Goal: Information Seeking & Learning: Learn about a topic

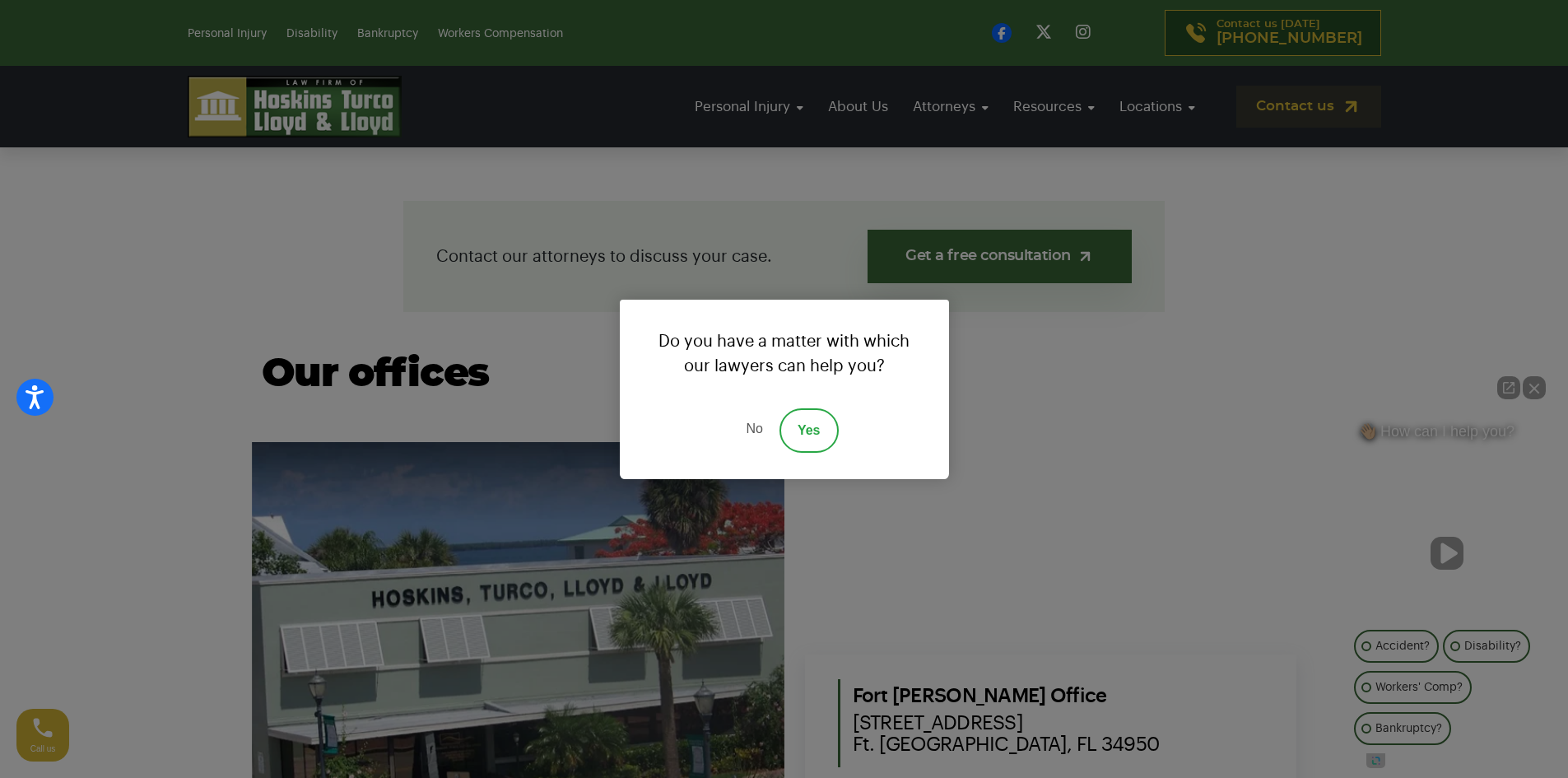
scroll to position [412, 0]
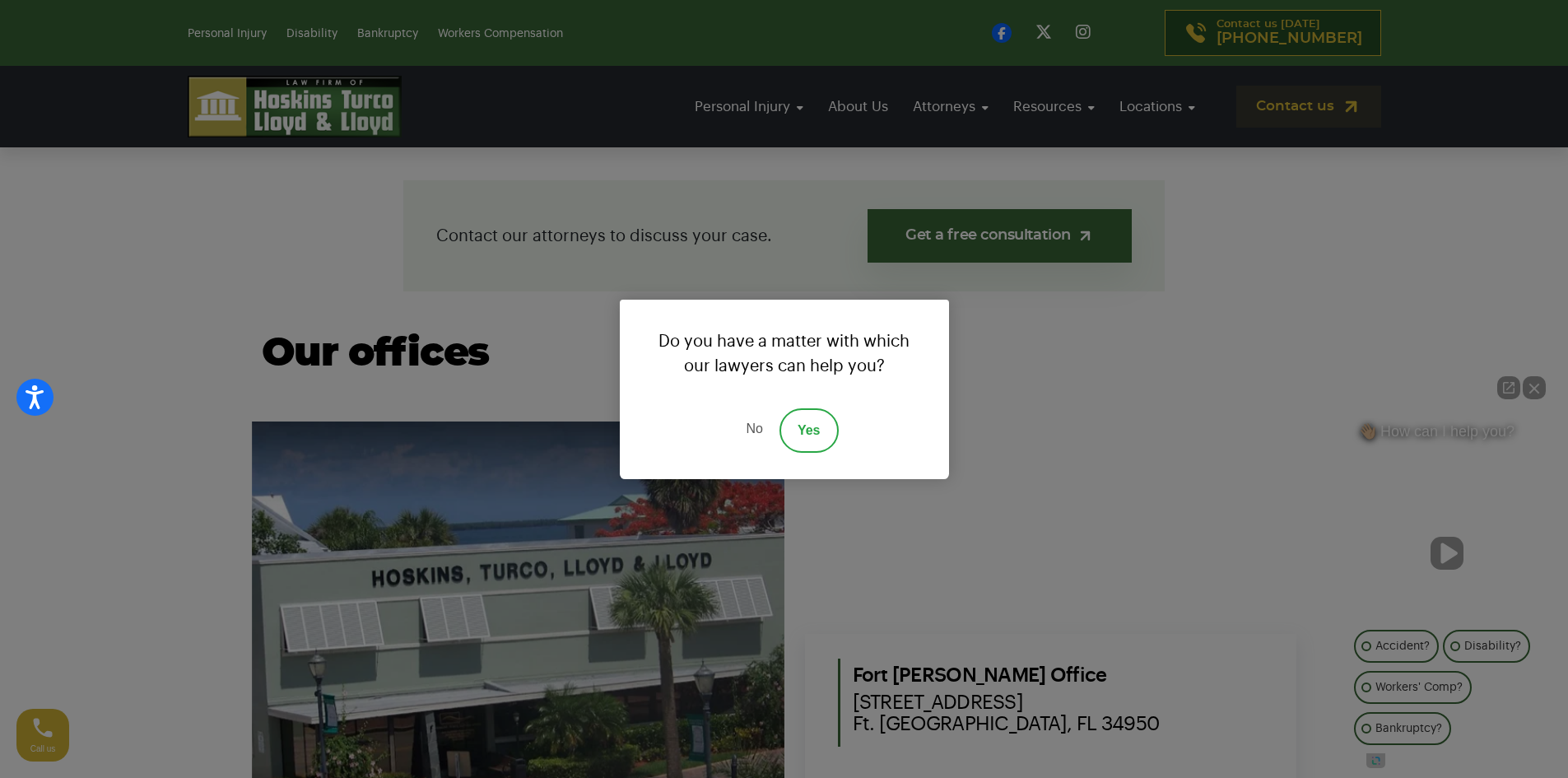
click at [754, 429] on link "No" at bounding box center [753, 430] width 50 height 44
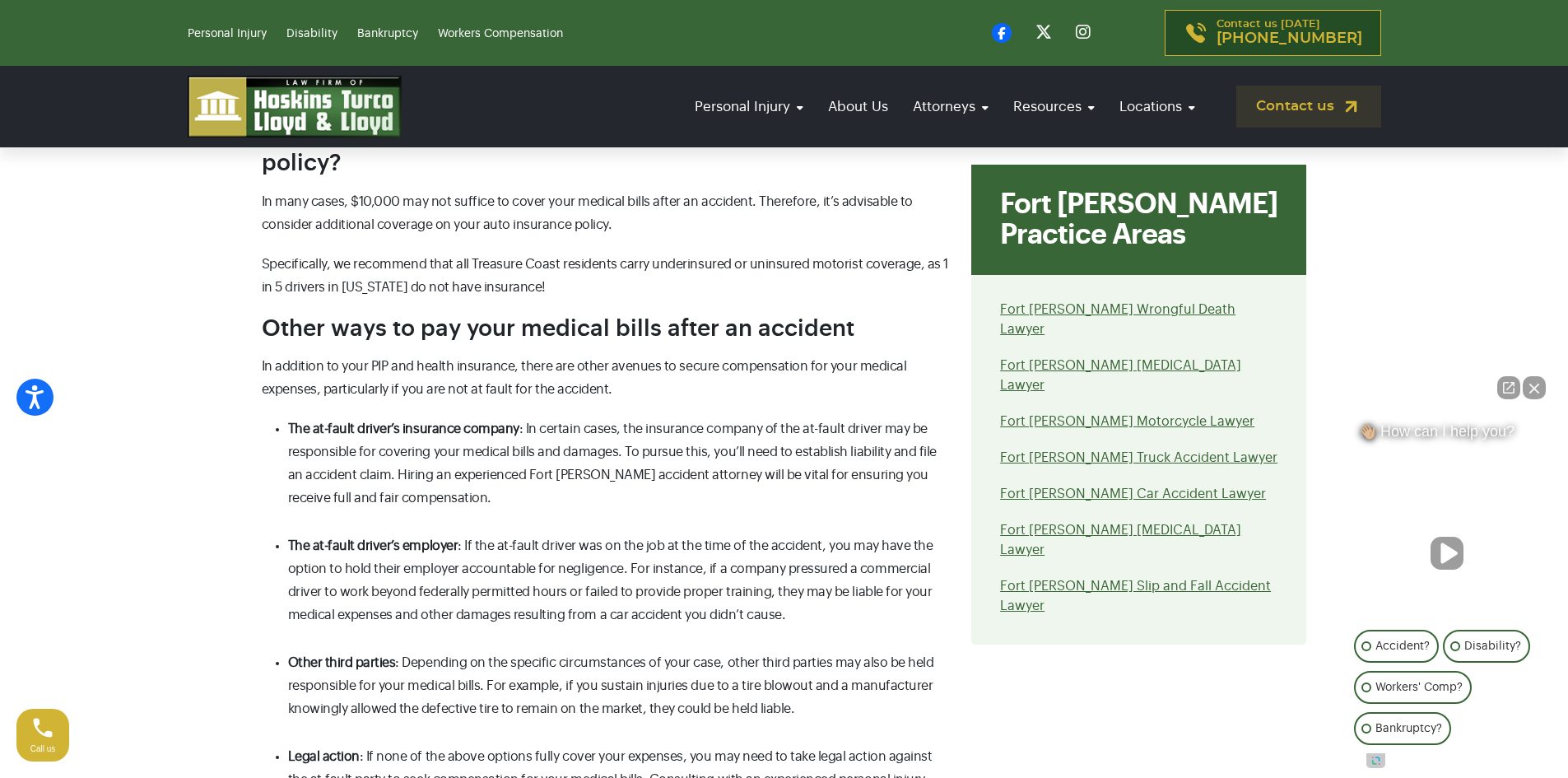
scroll to position [7244, 0]
click at [307, 34] on link "Disability" at bounding box center [312, 33] width 51 height 12
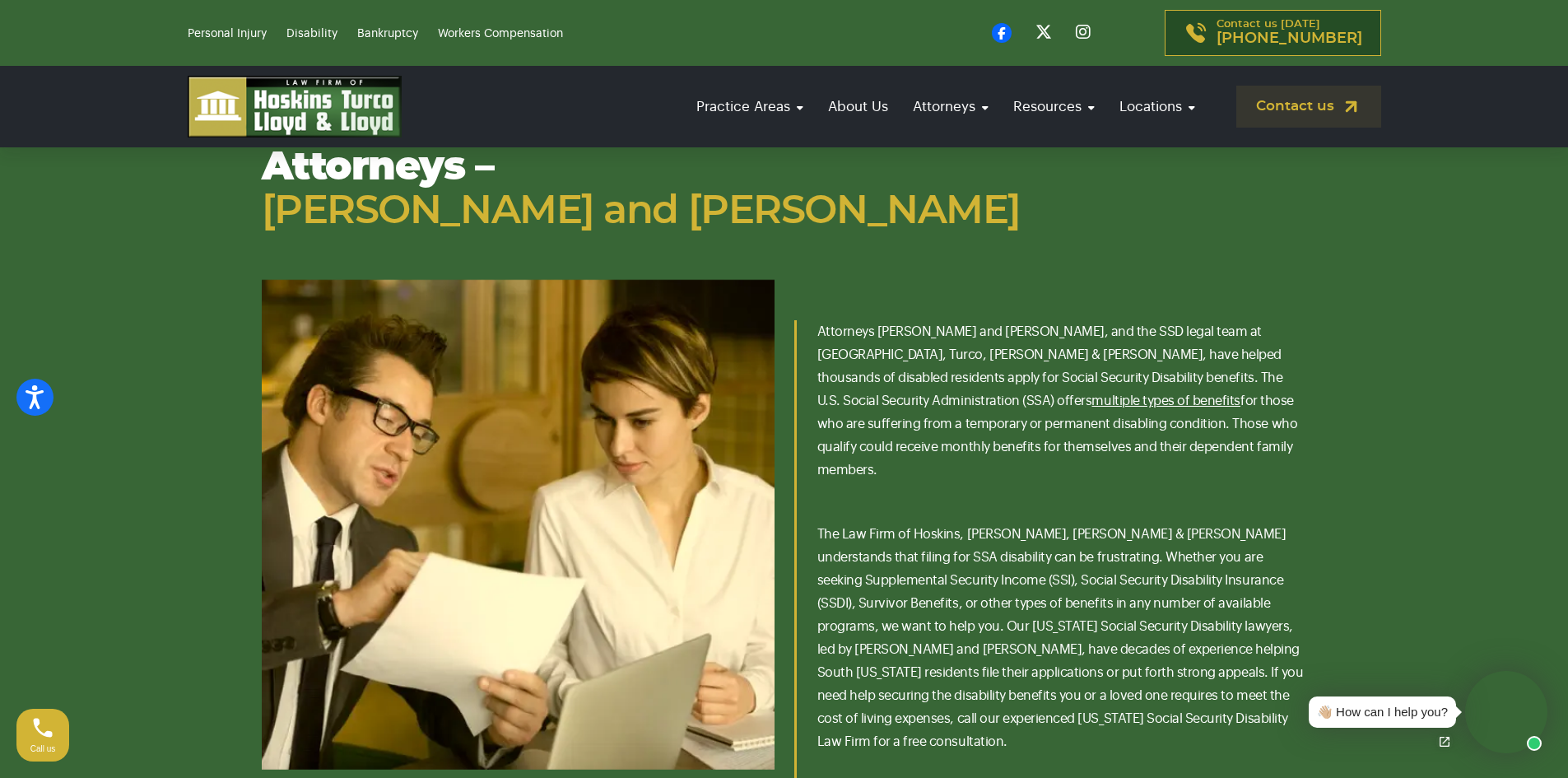
scroll to position [2305, 0]
click at [1238, 394] on link "multiple types of benefits" at bounding box center [1166, 400] width 149 height 14
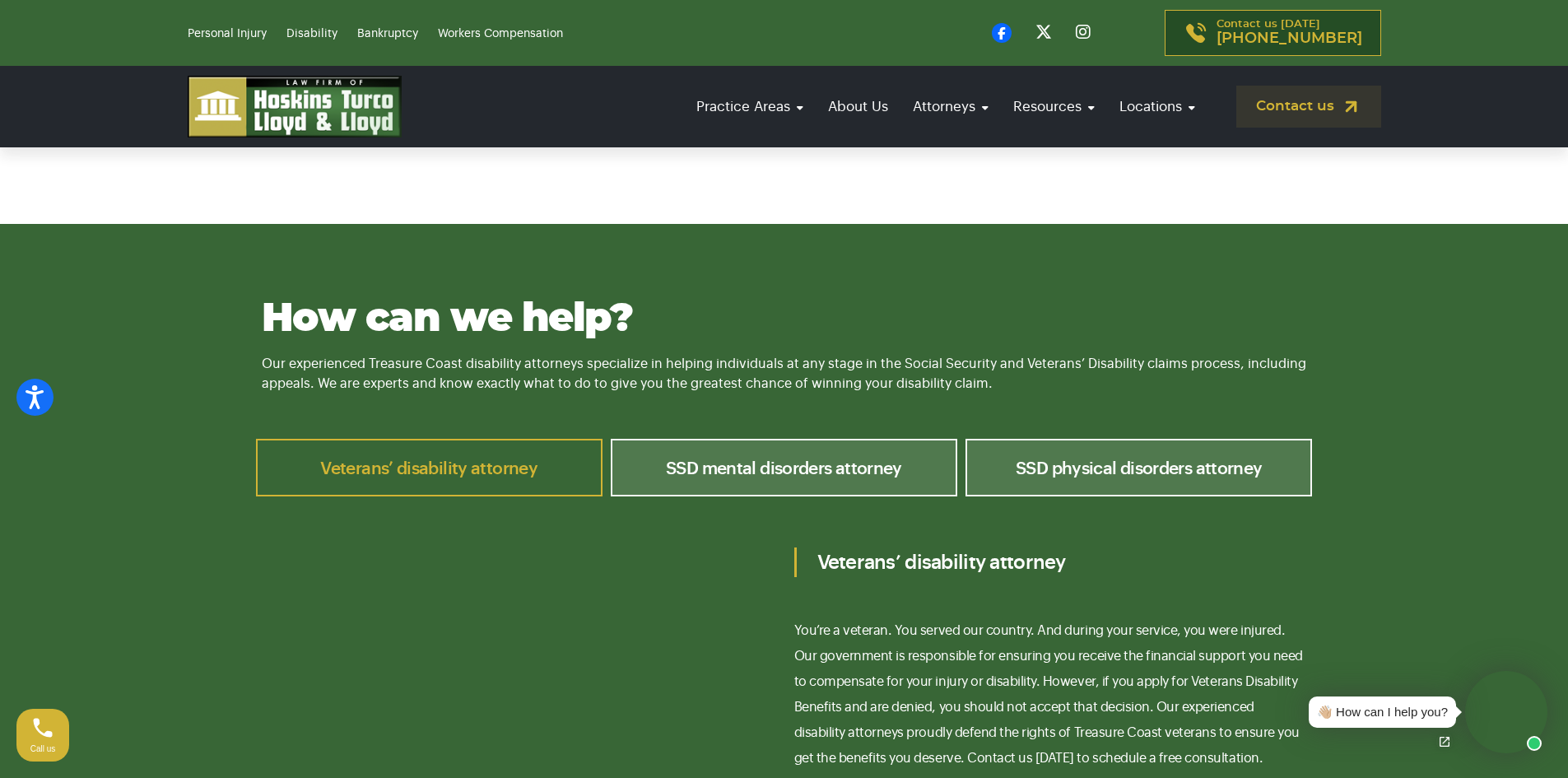
scroll to position [5104, 0]
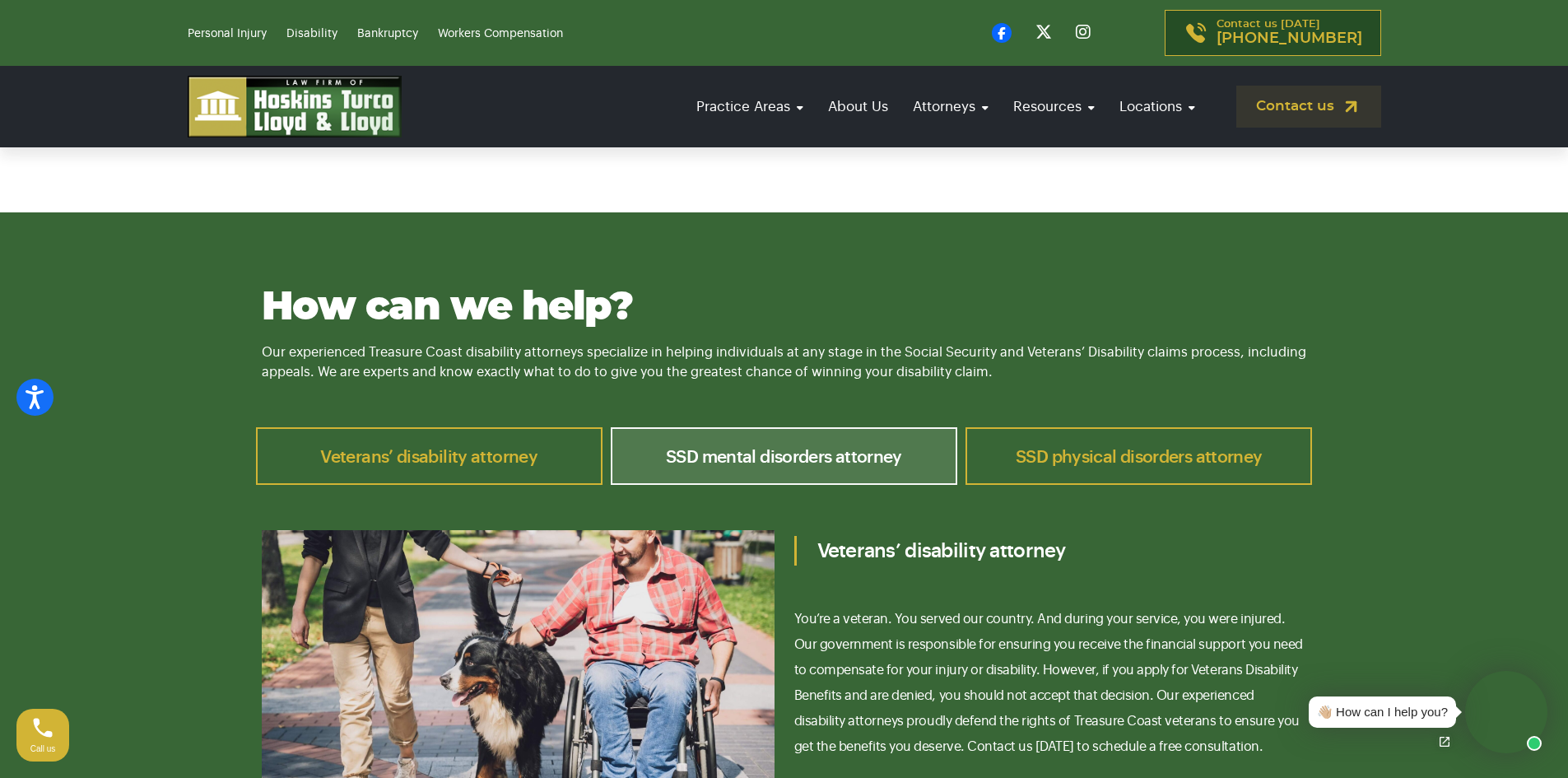
click at [1155, 427] on link "SSD physical disorders attorney" at bounding box center [1138, 456] width 346 height 58
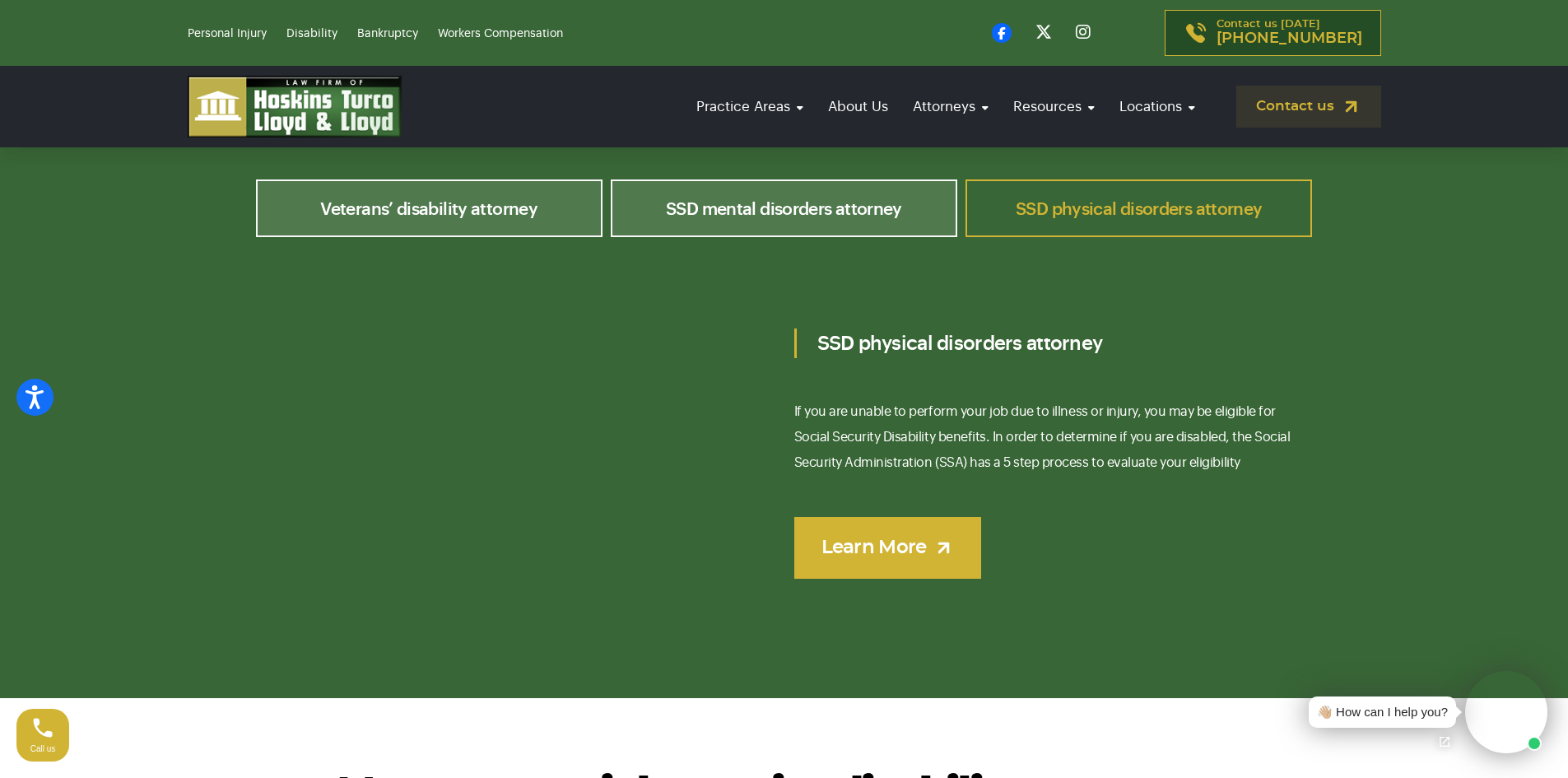
scroll to position [5351, 0]
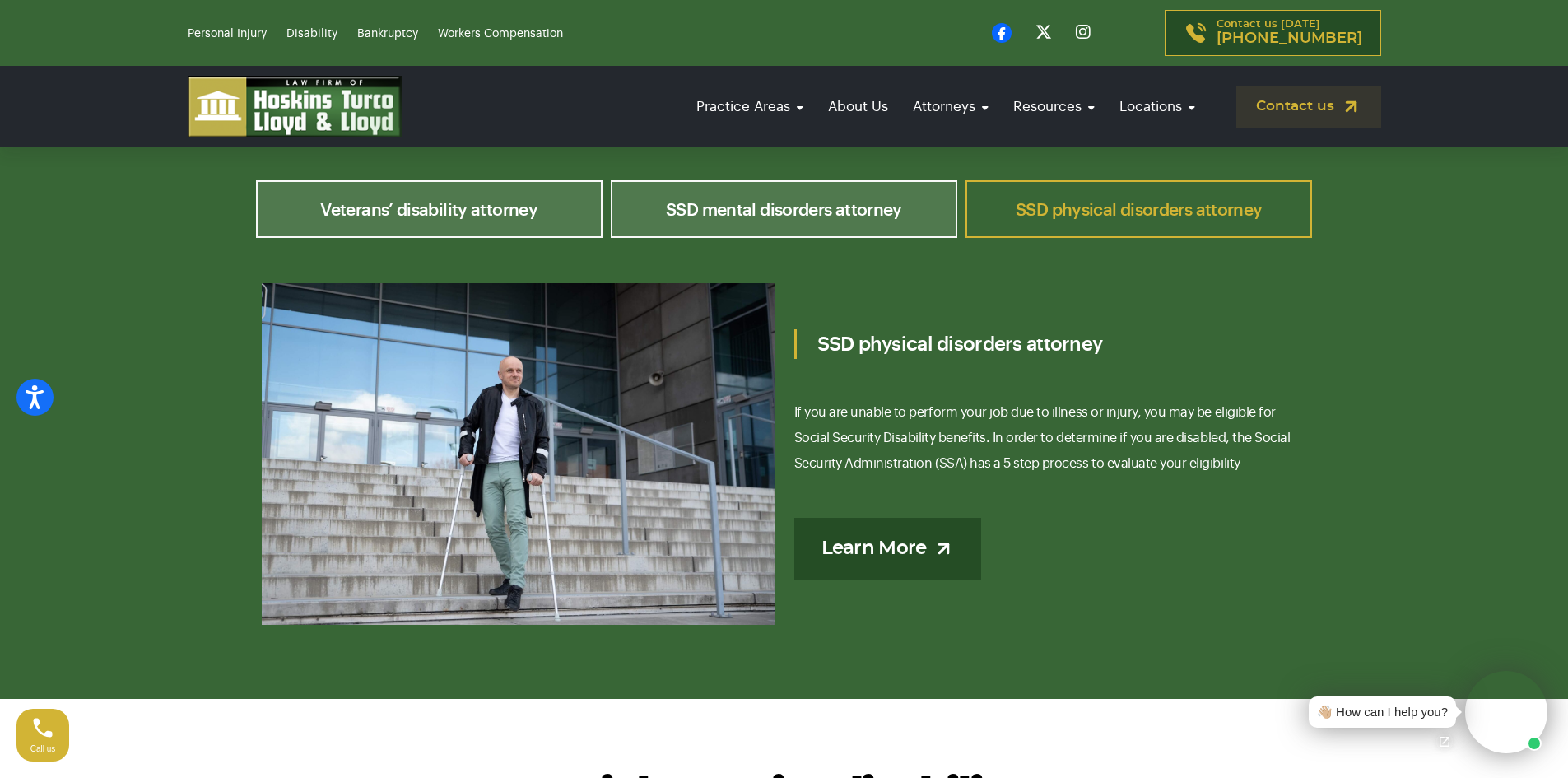
click at [901, 517] on link "Learn More" at bounding box center [887, 548] width 187 height 62
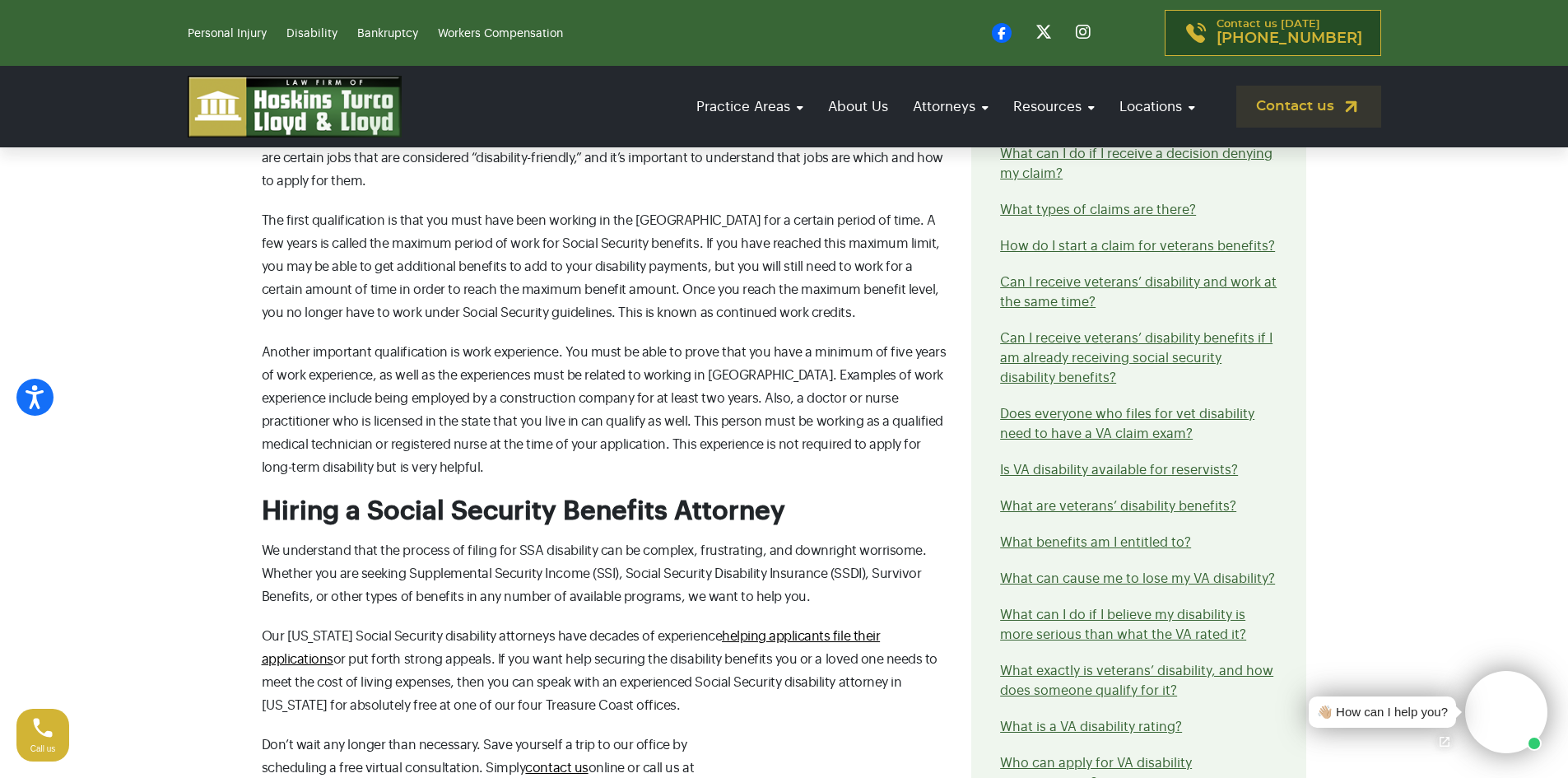
scroll to position [2223, 0]
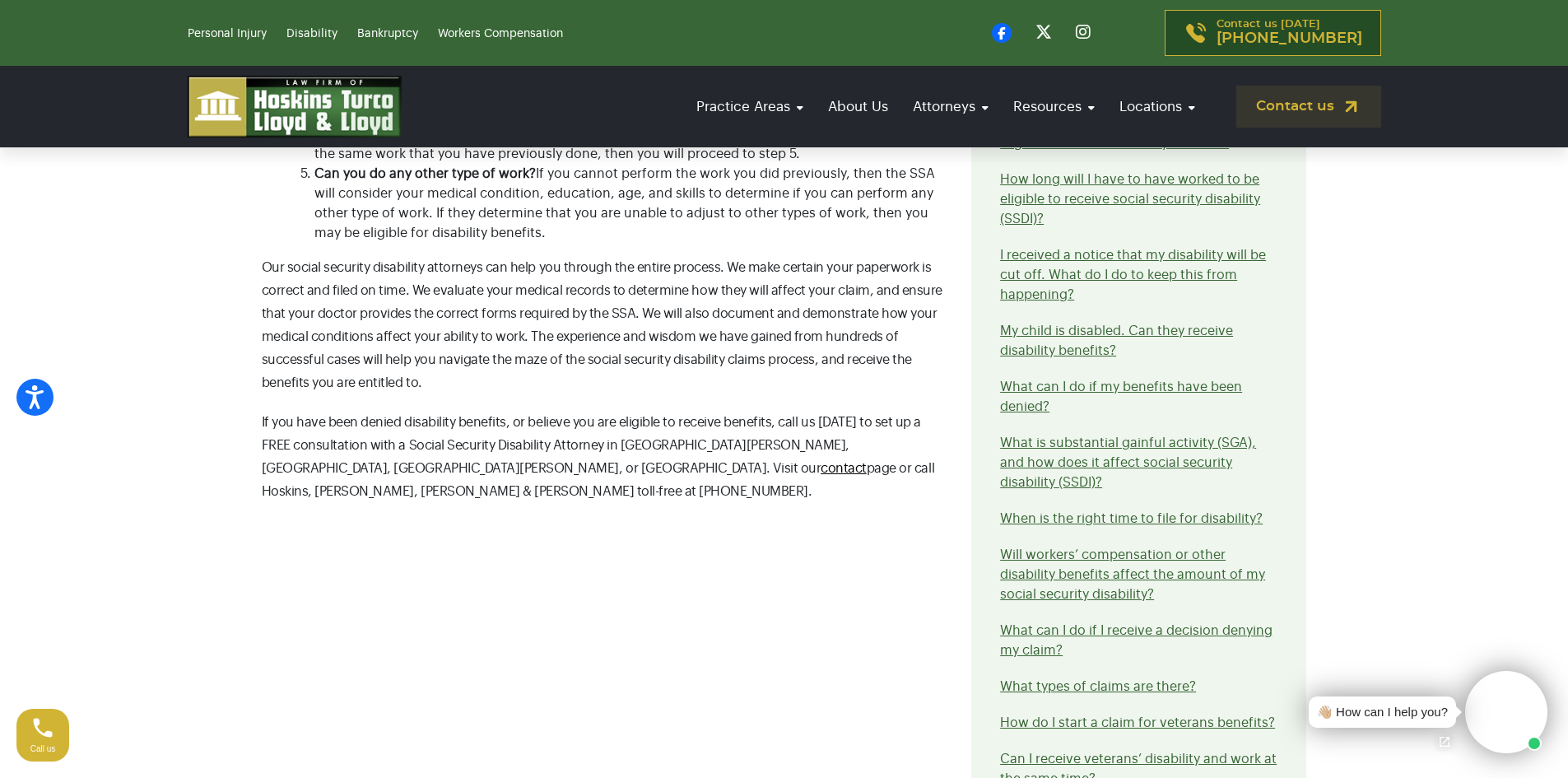
scroll to position [988, 0]
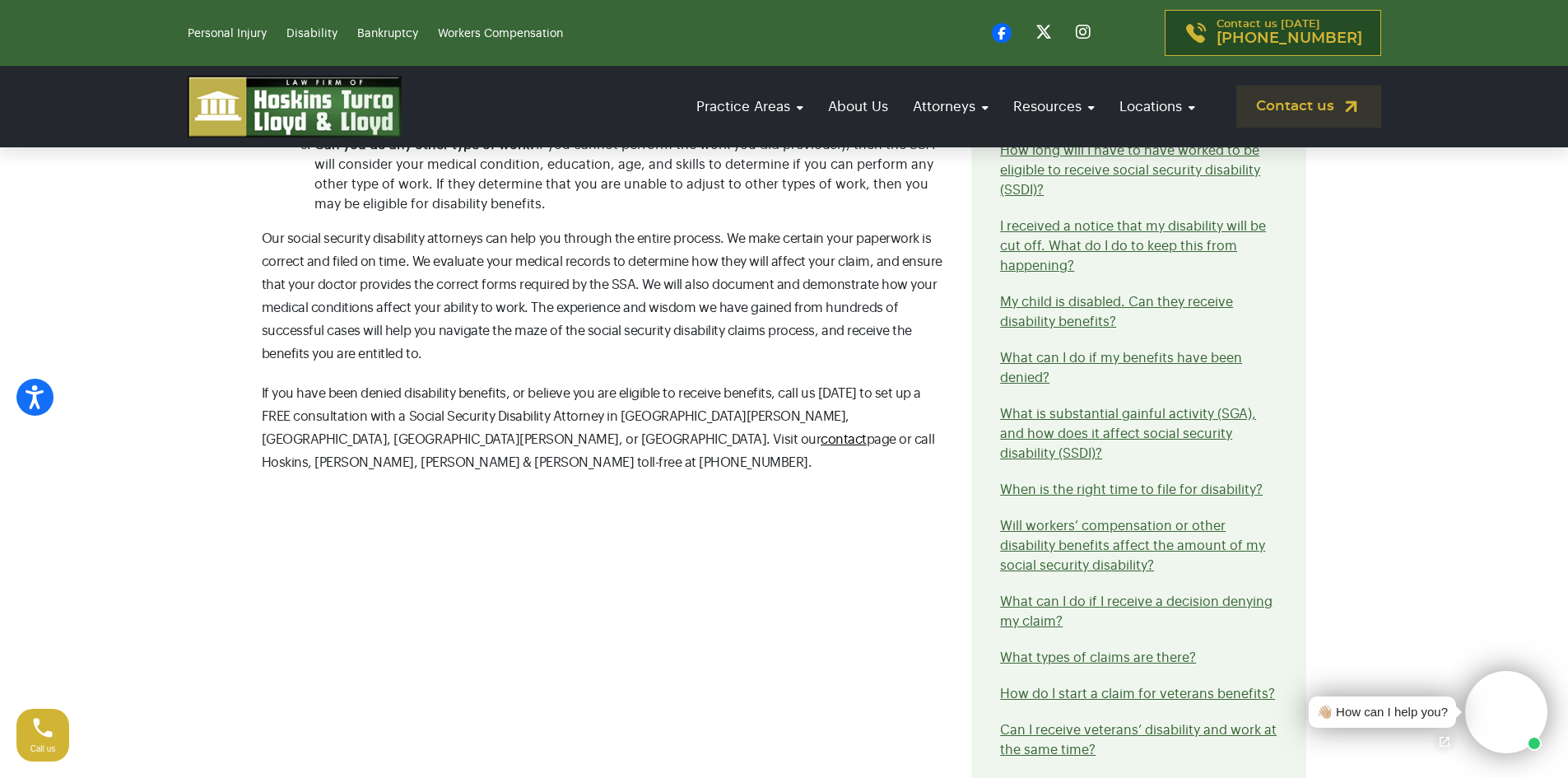
click at [1072, 537] on li "Will workers’ compensation or other disability benefits affect the amount of my…" at bounding box center [1138, 546] width 278 height 60
click at [1082, 555] on li "Will workers’ compensation or other disability benefits affect the amount of my…" at bounding box center [1138, 546] width 278 height 60
click at [1079, 551] on link "Will workers’ compensation or other disability benefits affect the amount of my…" at bounding box center [1132, 546] width 265 height 52
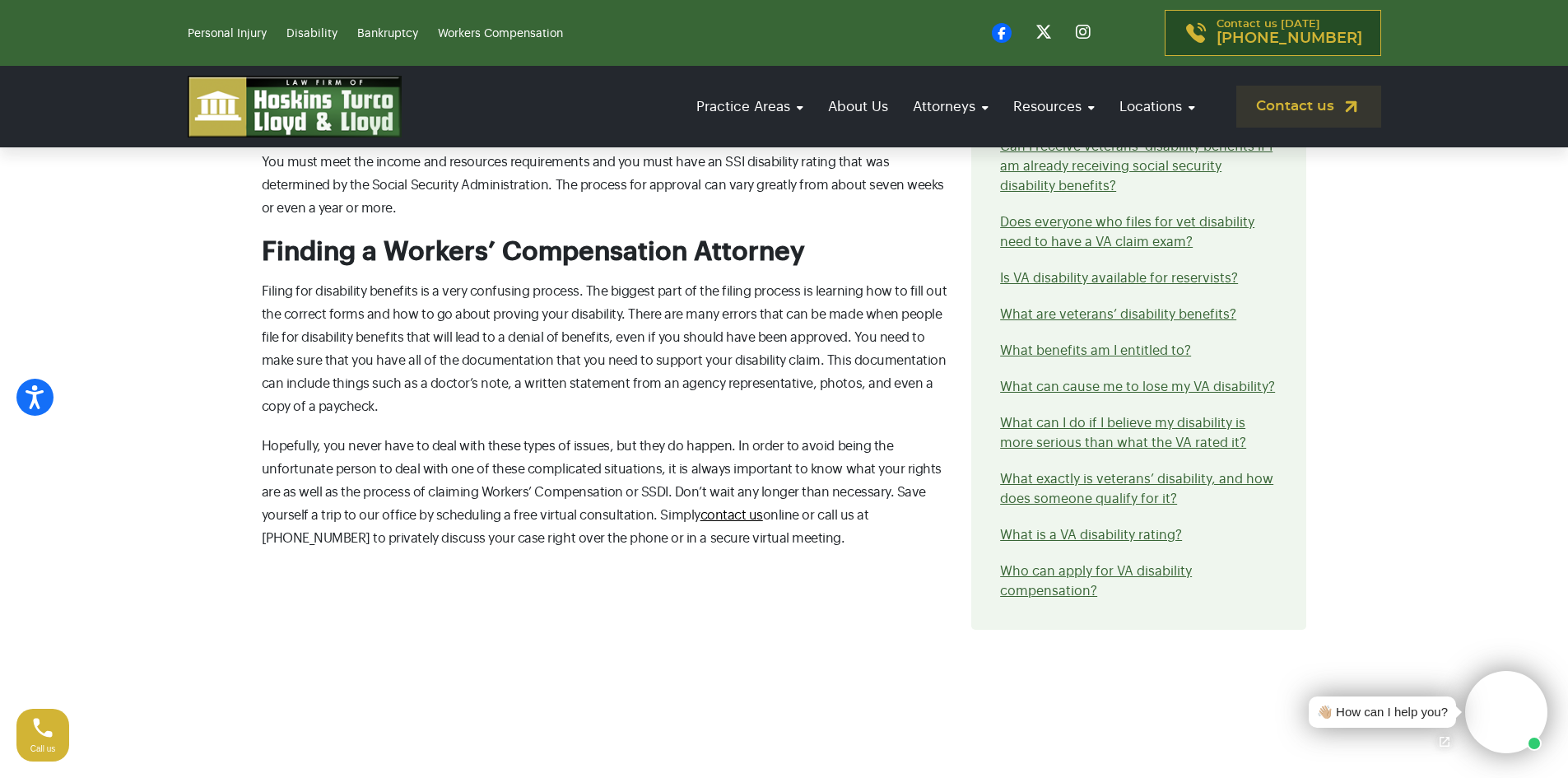
scroll to position [1646, 0]
